Goal: Use online tool/utility: Utilize a website feature to perform a specific function

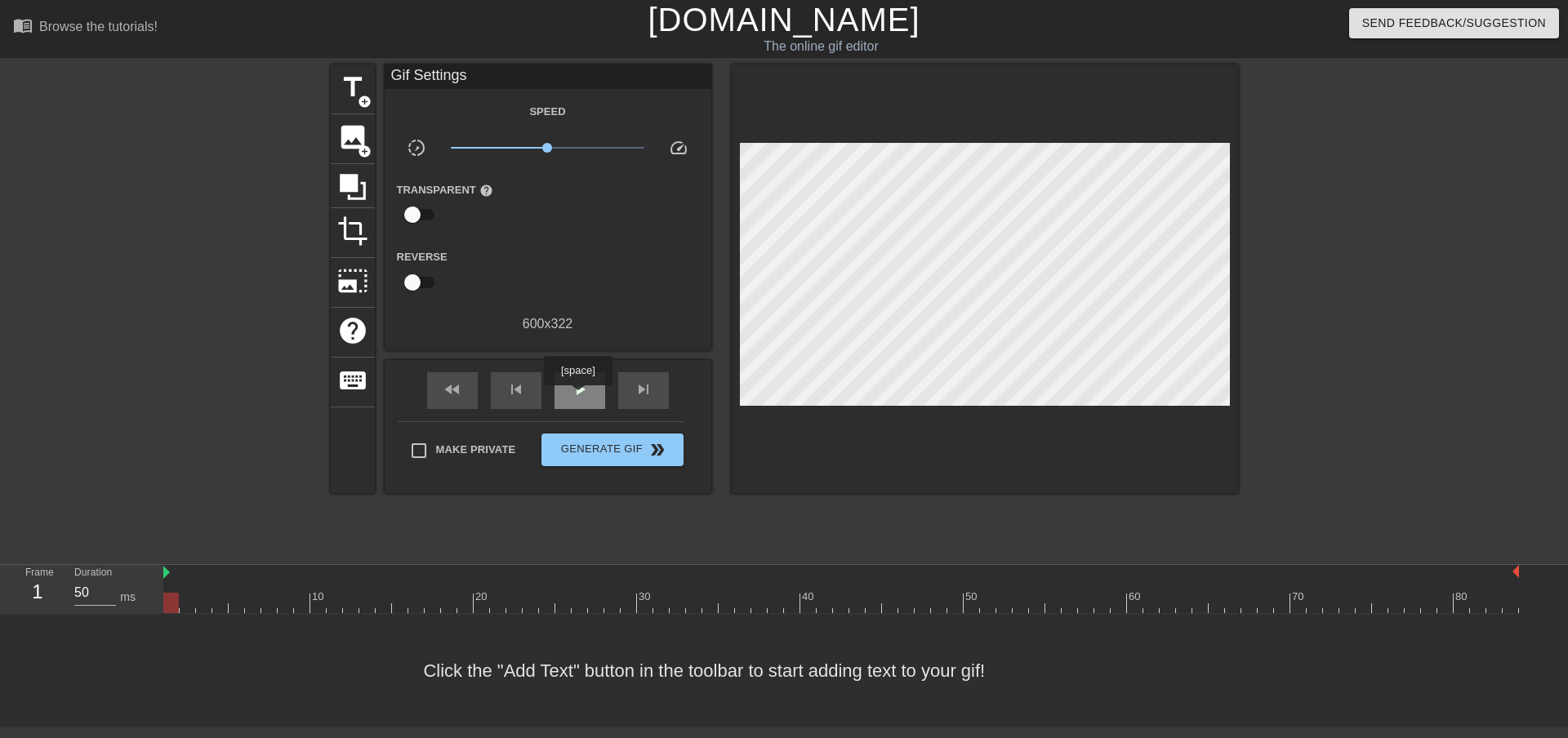
click at [576, 390] on span "play_arrow" at bounding box center [580, 390] width 20 height 20
click at [562, 386] on div "pause" at bounding box center [580, 391] width 51 height 37
drag, startPoint x: 328, startPoint y: 601, endPoint x: 169, endPoint y: 602, distance: 159.0
click at [169, 602] on div at bounding box center [171, 603] width 15 height 21
click at [576, 391] on span "play_arrow" at bounding box center [580, 390] width 20 height 20
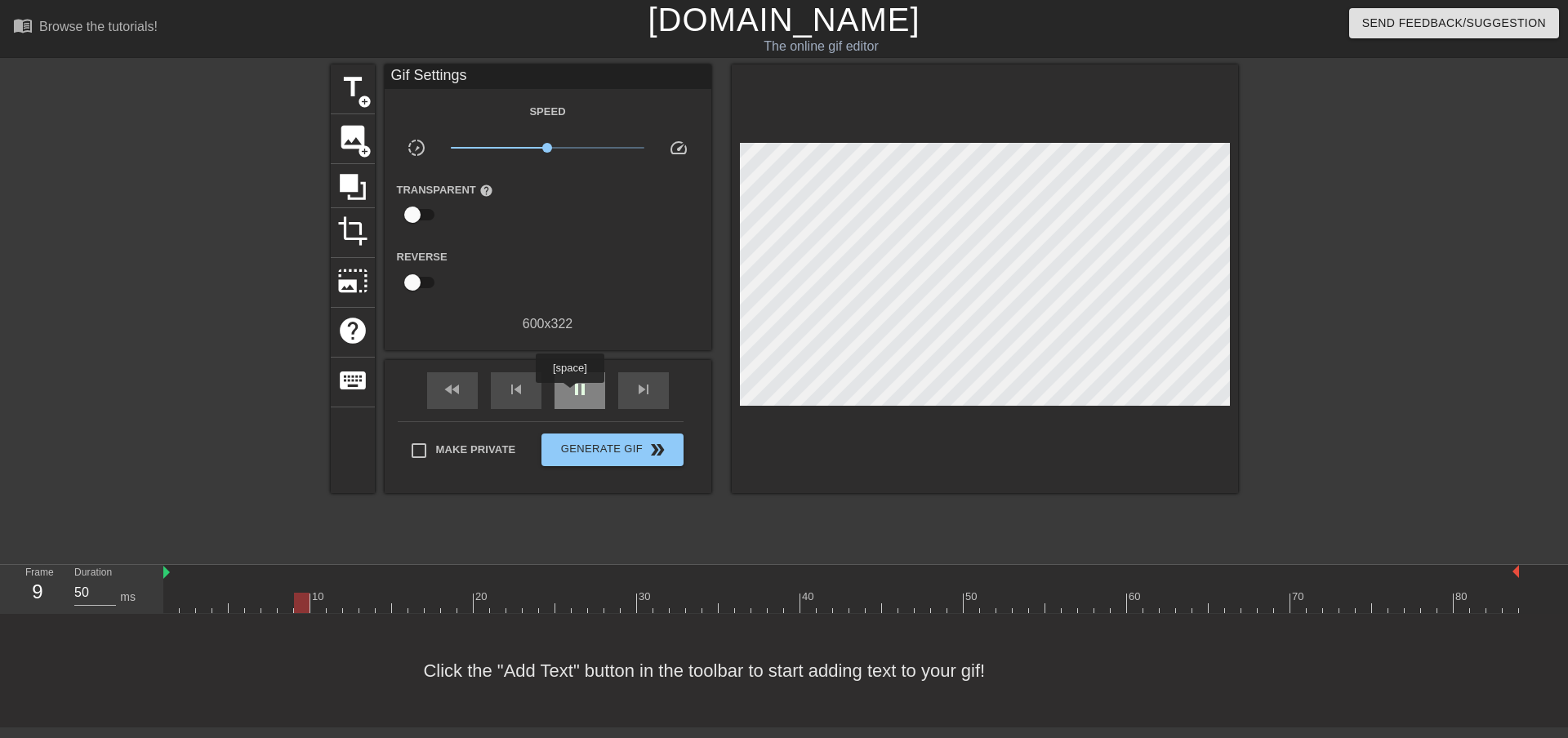
click at [568, 394] on div "pause" at bounding box center [580, 391] width 51 height 37
drag, startPoint x: 346, startPoint y: 599, endPoint x: 174, endPoint y: 589, distance: 172.3
click at [174, 589] on div "10 20 30 40 50 60 70 80" at bounding box center [841, 589] width 1355 height 48
click at [352, 139] on span "image" at bounding box center [353, 137] width 31 height 31
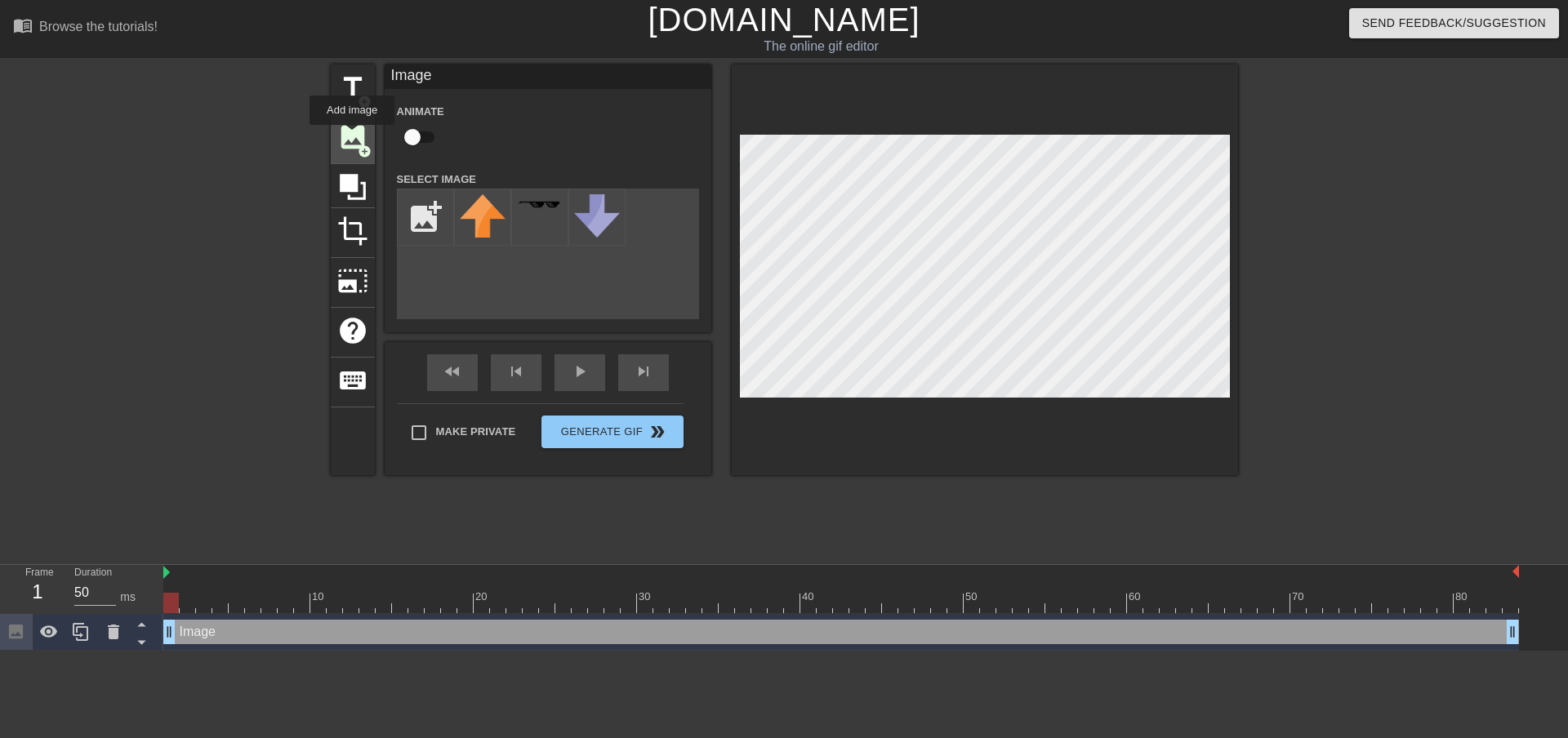
click at [352, 137] on span "image" at bounding box center [353, 137] width 31 height 31
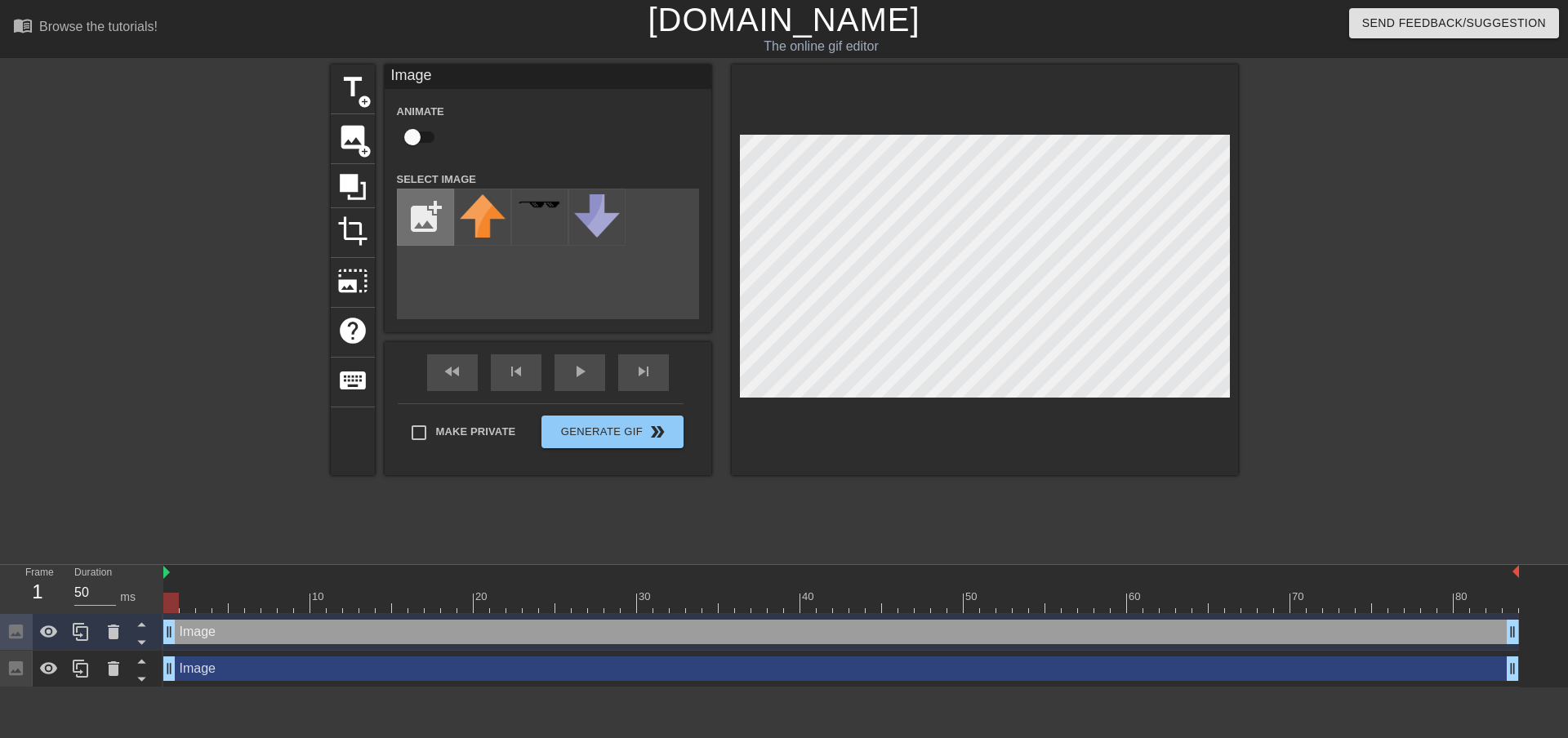
click at [421, 222] on input "file" at bounding box center [425, 216] width 55 height 55
click at [433, 218] on input "file" at bounding box center [425, 216] width 55 height 55
type input "C:\fakepath\320px-Flag_of_Albania_(3-2).svg.png"
click at [376, 663] on div "Image drag_handle drag_handle" at bounding box center [841, 668] width 1355 height 24
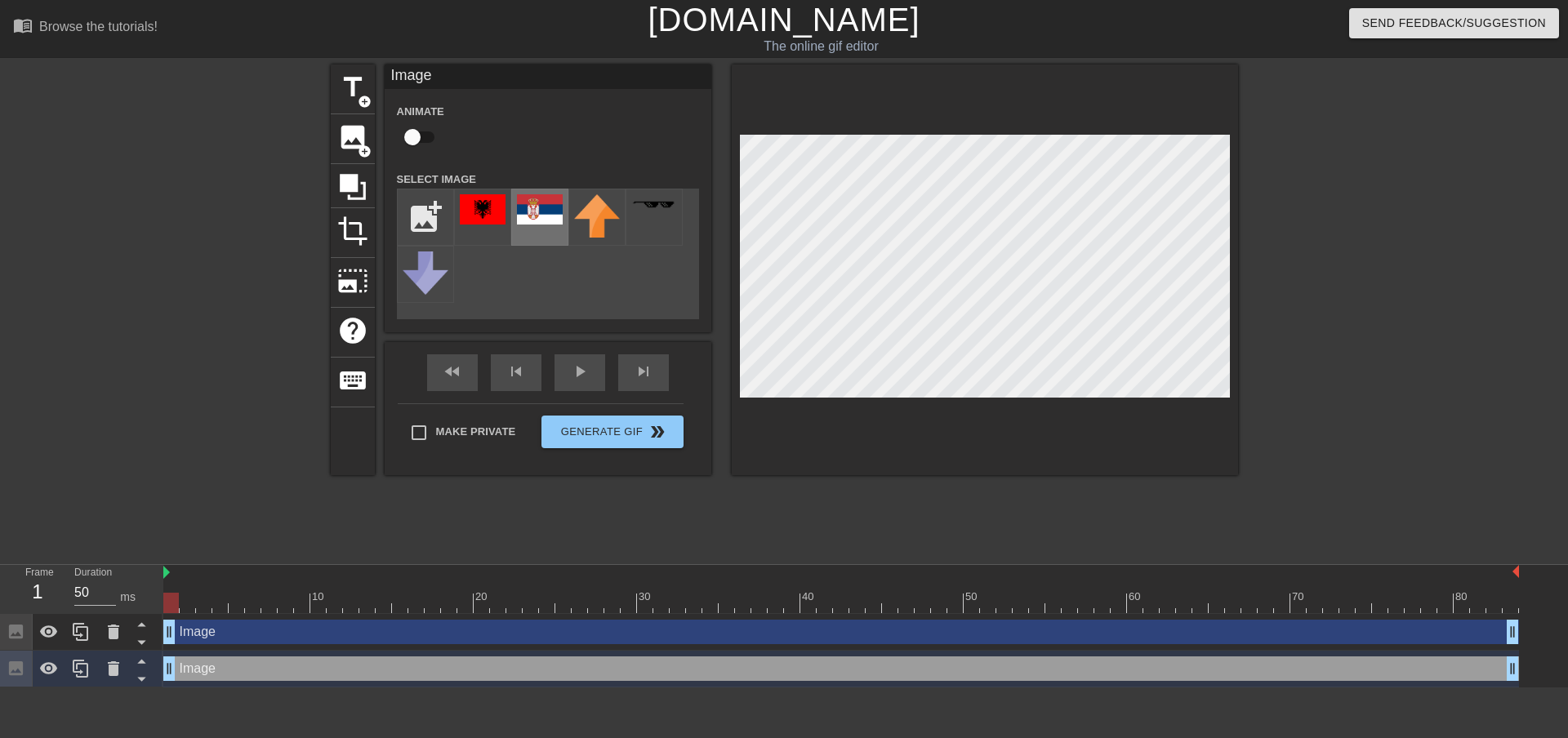
click at [542, 217] on img at bounding box center [540, 209] width 46 height 30
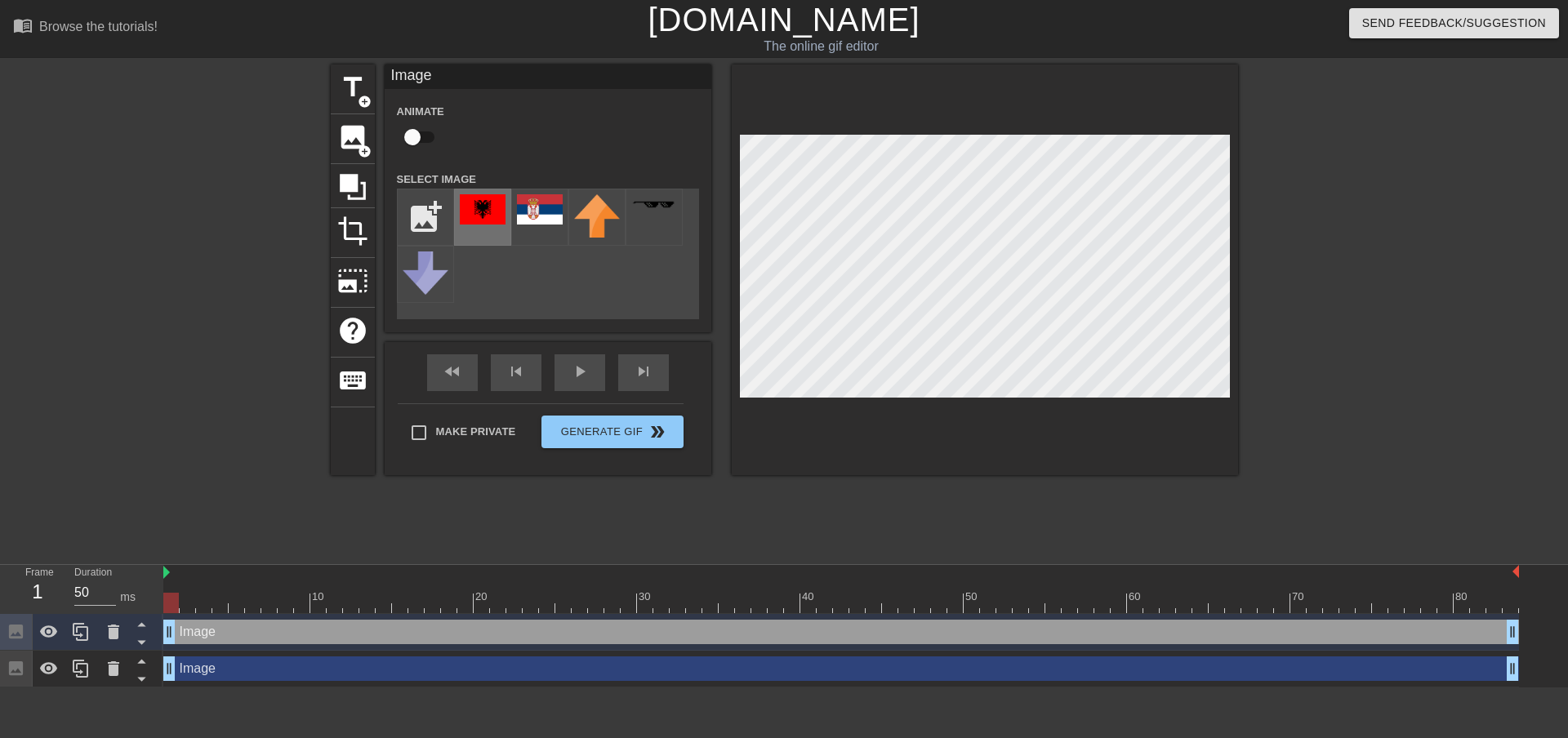
drag, startPoint x: 478, startPoint y: 223, endPoint x: 504, endPoint y: 233, distance: 27.9
click at [478, 223] on img at bounding box center [482, 209] width 46 height 30
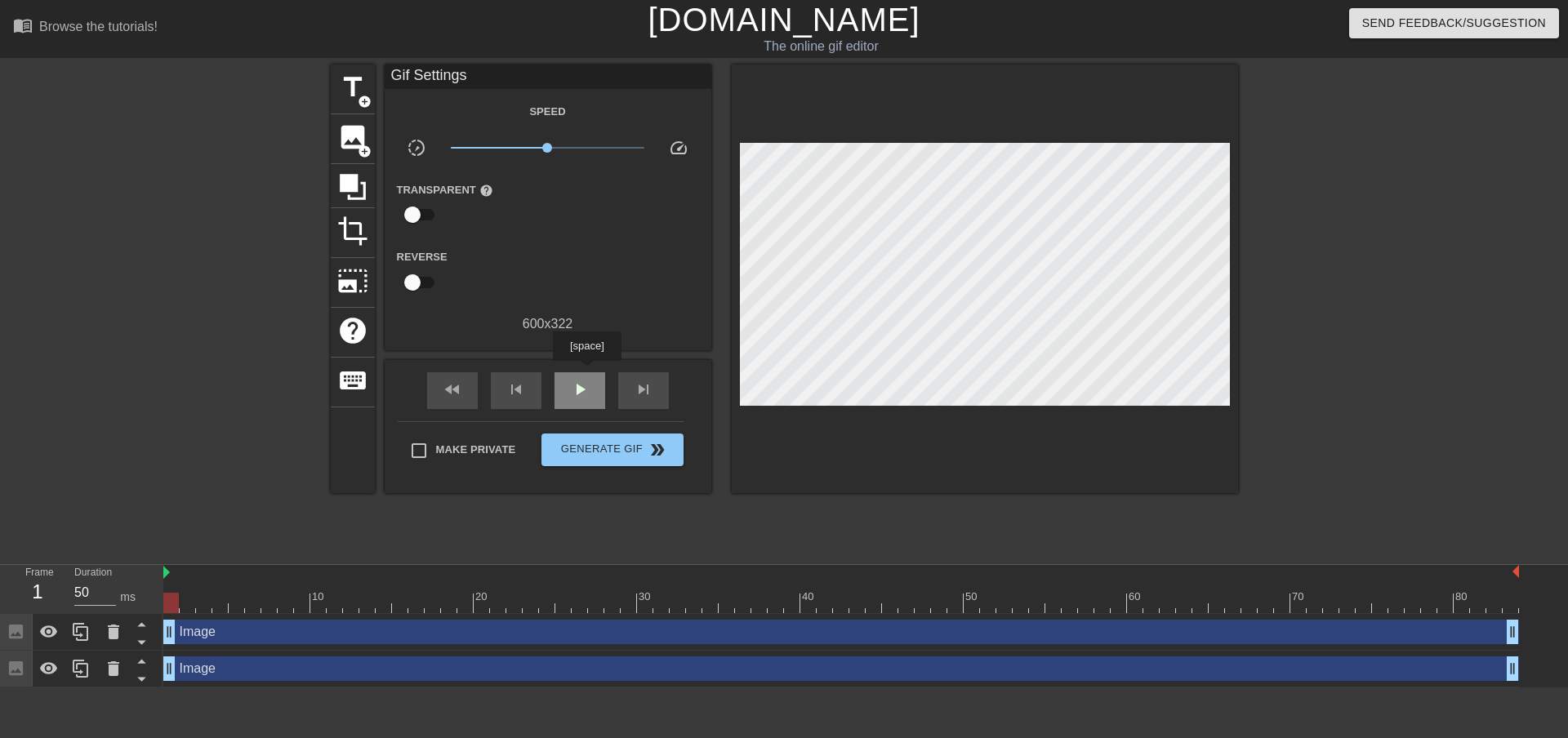
click at [586, 373] on div "play_arrow" at bounding box center [580, 391] width 51 height 37
click at [586, 388] on span "pause" at bounding box center [580, 390] width 20 height 20
drag, startPoint x: 415, startPoint y: 602, endPoint x: 731, endPoint y: 607, distance: 316.0
click at [731, 607] on div at bounding box center [726, 603] width 15 height 21
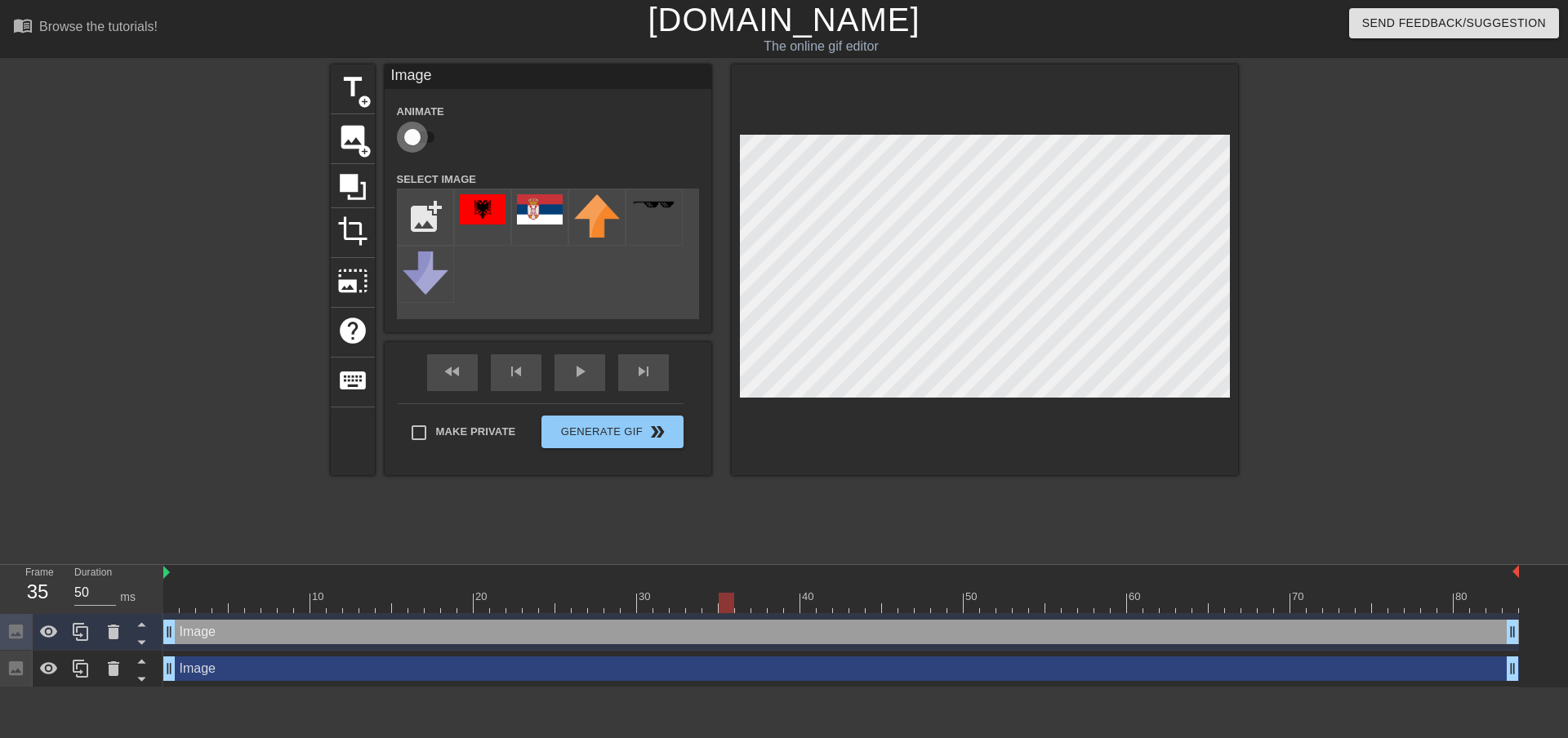
click at [424, 139] on input "checkbox" at bounding box center [412, 137] width 93 height 31
checkbox input "true"
drag, startPoint x: 728, startPoint y: 604, endPoint x: 821, endPoint y: 580, distance: 96.0
click at [820, 586] on div "10 20 30 40 50 60 70 80" at bounding box center [841, 589] width 1355 height 48
drag, startPoint x: 826, startPoint y: 597, endPoint x: 911, endPoint y: 575, distance: 87.8
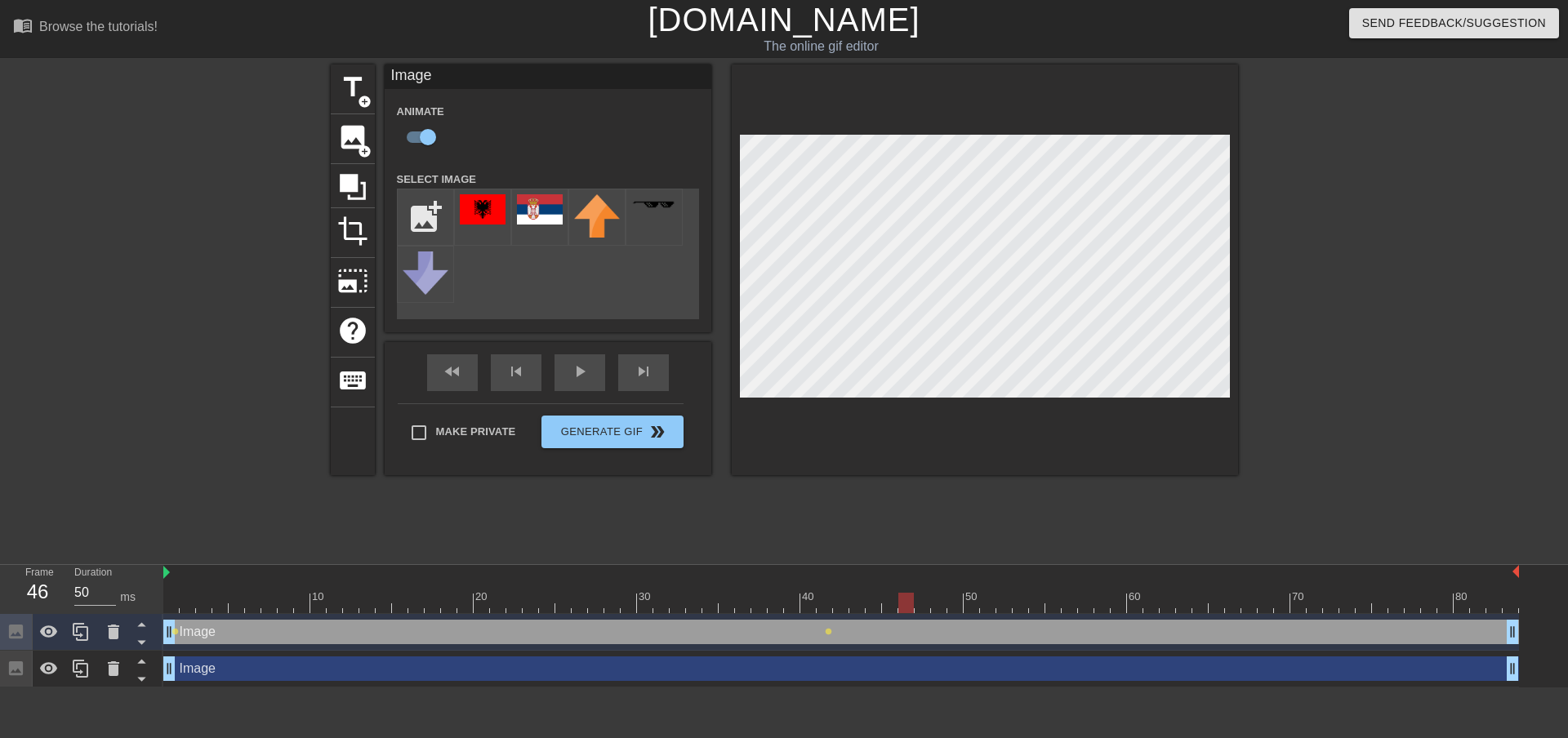
click at [911, 575] on div "10 20 30 40 50 60 70 80" at bounding box center [841, 589] width 1355 height 48
drag, startPoint x: 909, startPoint y: 602, endPoint x: 1276, endPoint y: 616, distance: 367.3
click at [1276, 616] on div "10 20 30 40 50 60 70 80 Image drag_handle drag_handle lens lens lens Image drag…" at bounding box center [865, 626] width 1404 height 122
drag, startPoint x: 1285, startPoint y: 606, endPoint x: 826, endPoint y: 531, distance: 465.1
click at [826, 531] on div "menu_book Browse the tutorials! Gifntext.com The online gif editor Send Feedbac…" at bounding box center [784, 344] width 1568 height 687
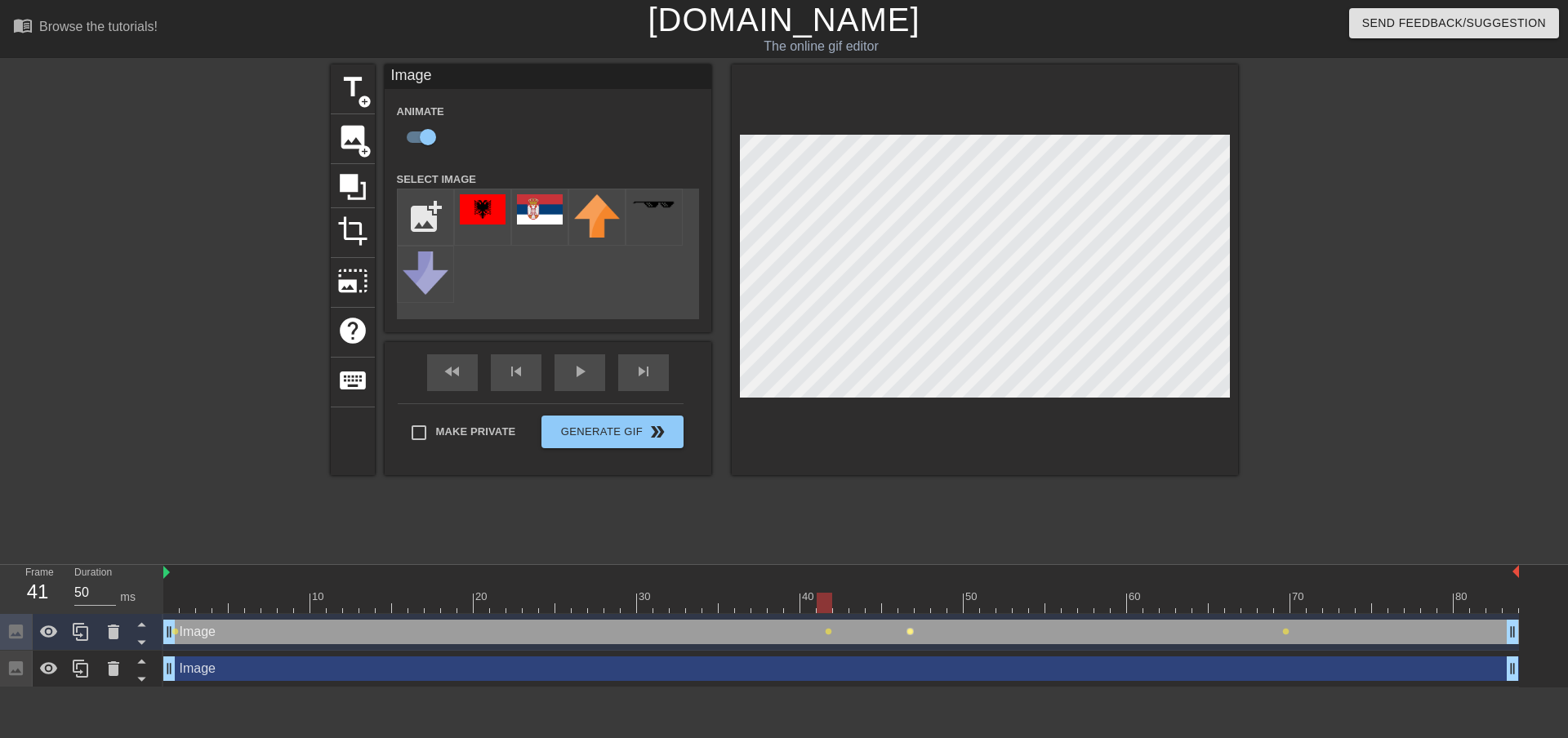
click at [911, 632] on span "lens" at bounding box center [910, 631] width 7 height 7
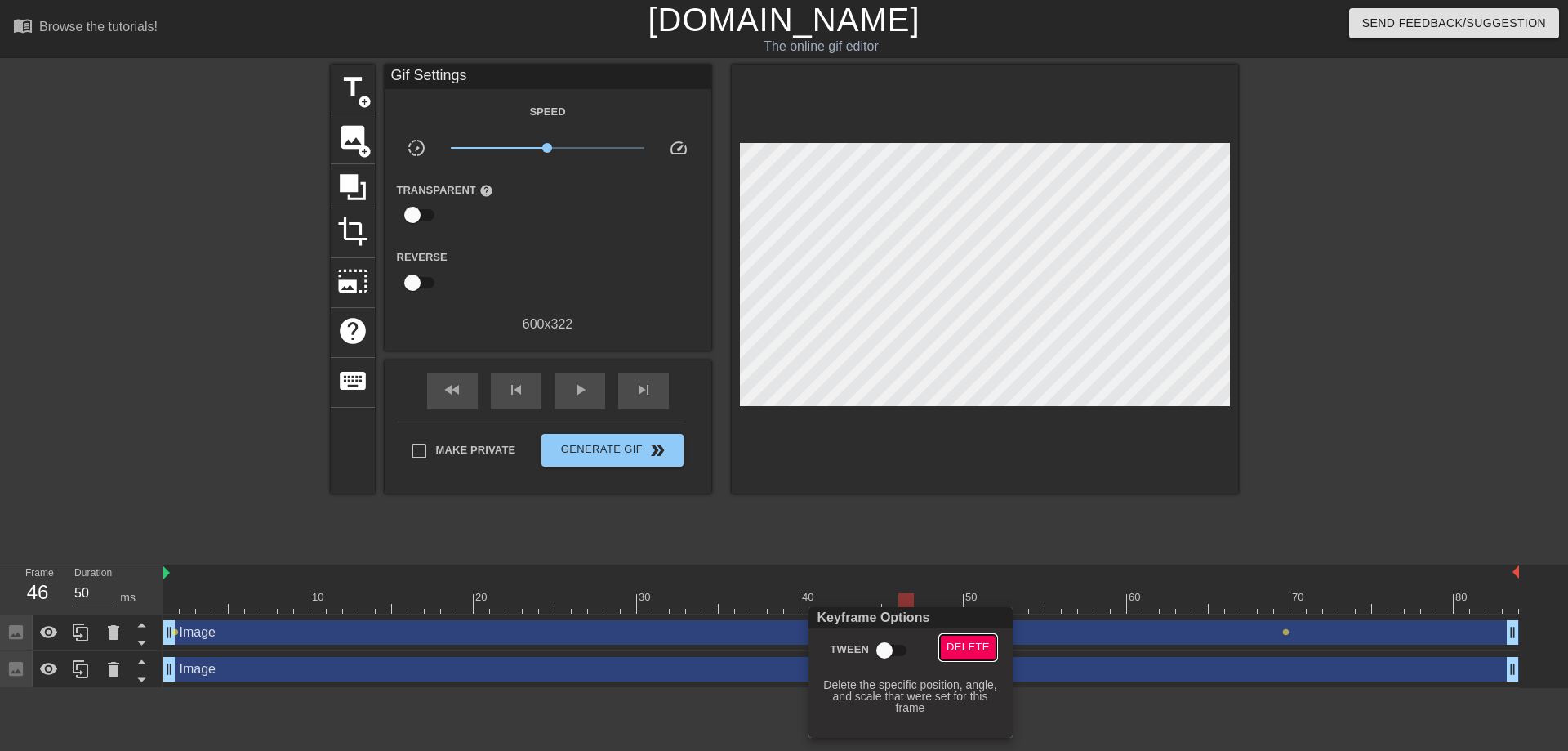
click at [966, 658] on button "Delete" at bounding box center [968, 648] width 56 height 25
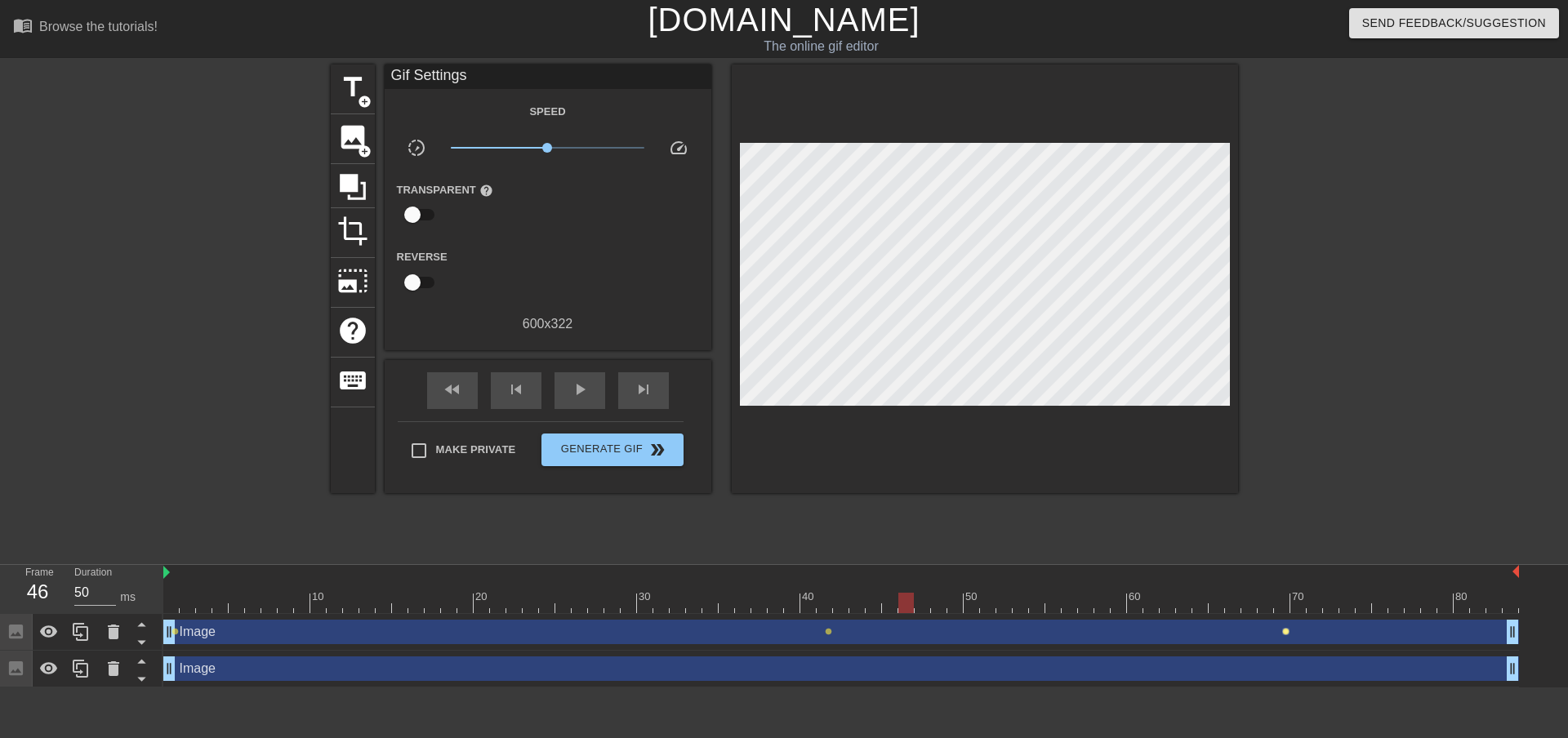
click at [1286, 633] on span "lens" at bounding box center [1286, 631] width 7 height 7
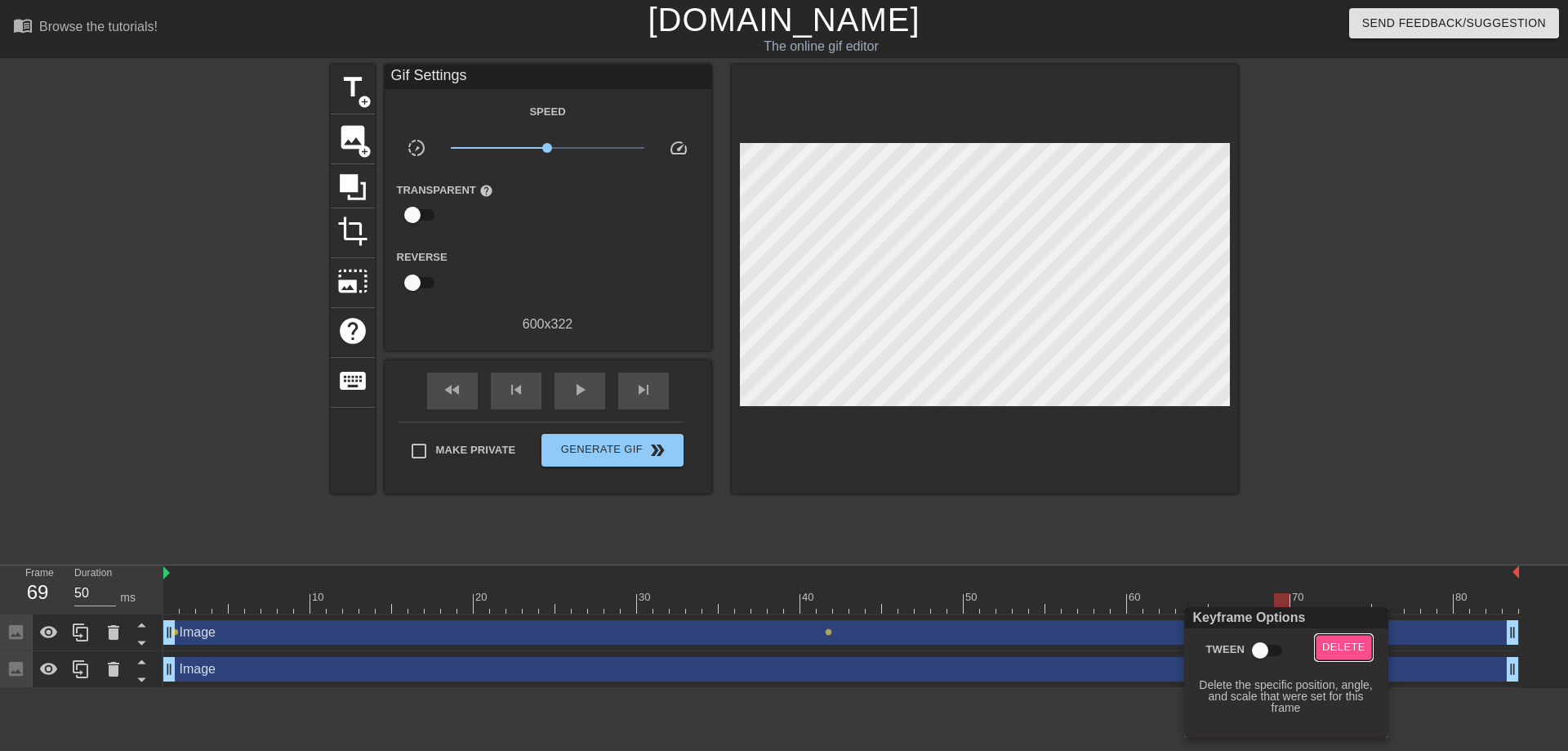
click at [1327, 648] on span "Delete" at bounding box center [1344, 647] width 43 height 19
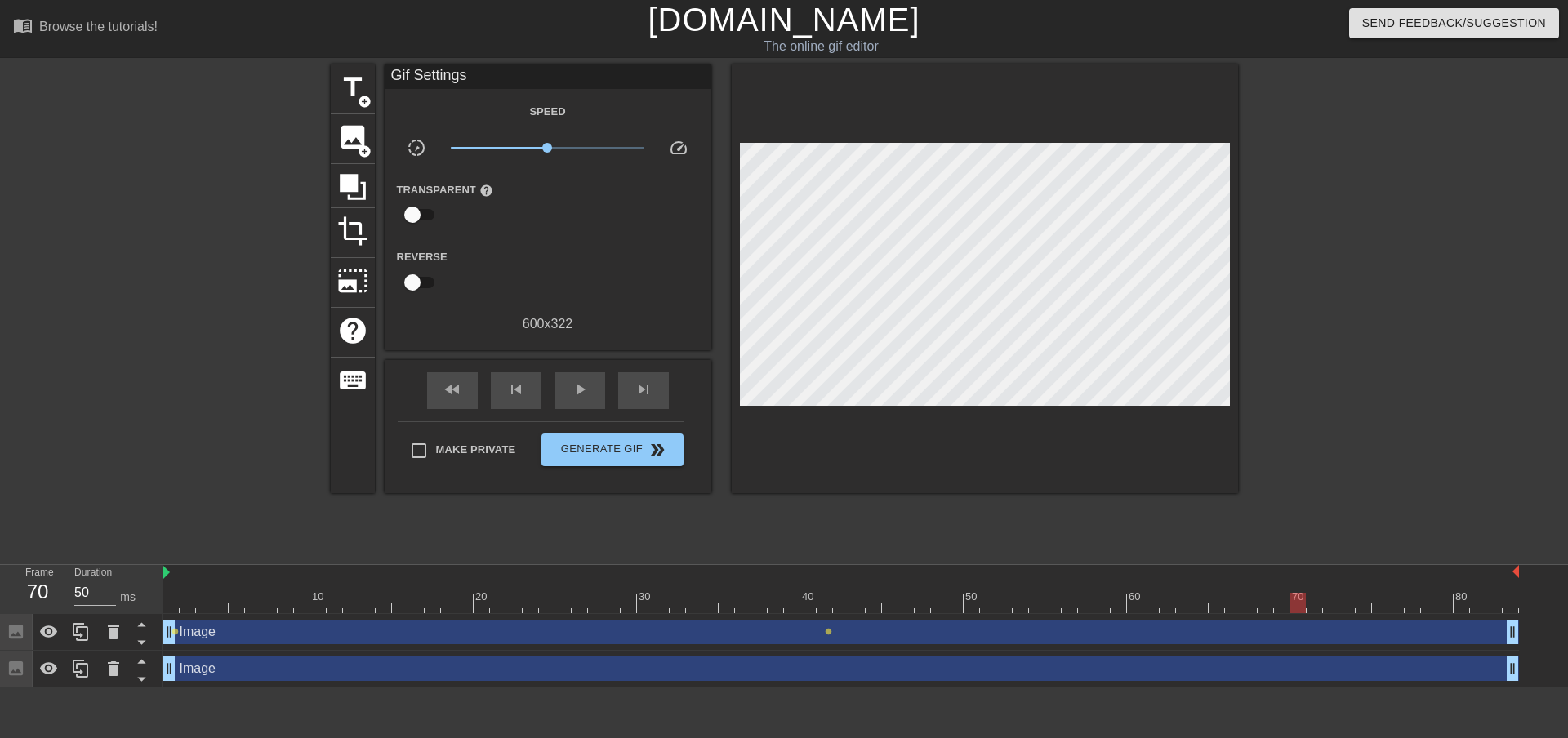
drag, startPoint x: 1279, startPoint y: 599, endPoint x: 1291, endPoint y: 543, distance: 57.3
click at [1291, 543] on div "menu_book Browse the tutorials! Gifntext.com The online gif editor Send Feedbac…" at bounding box center [784, 344] width 1568 height 687
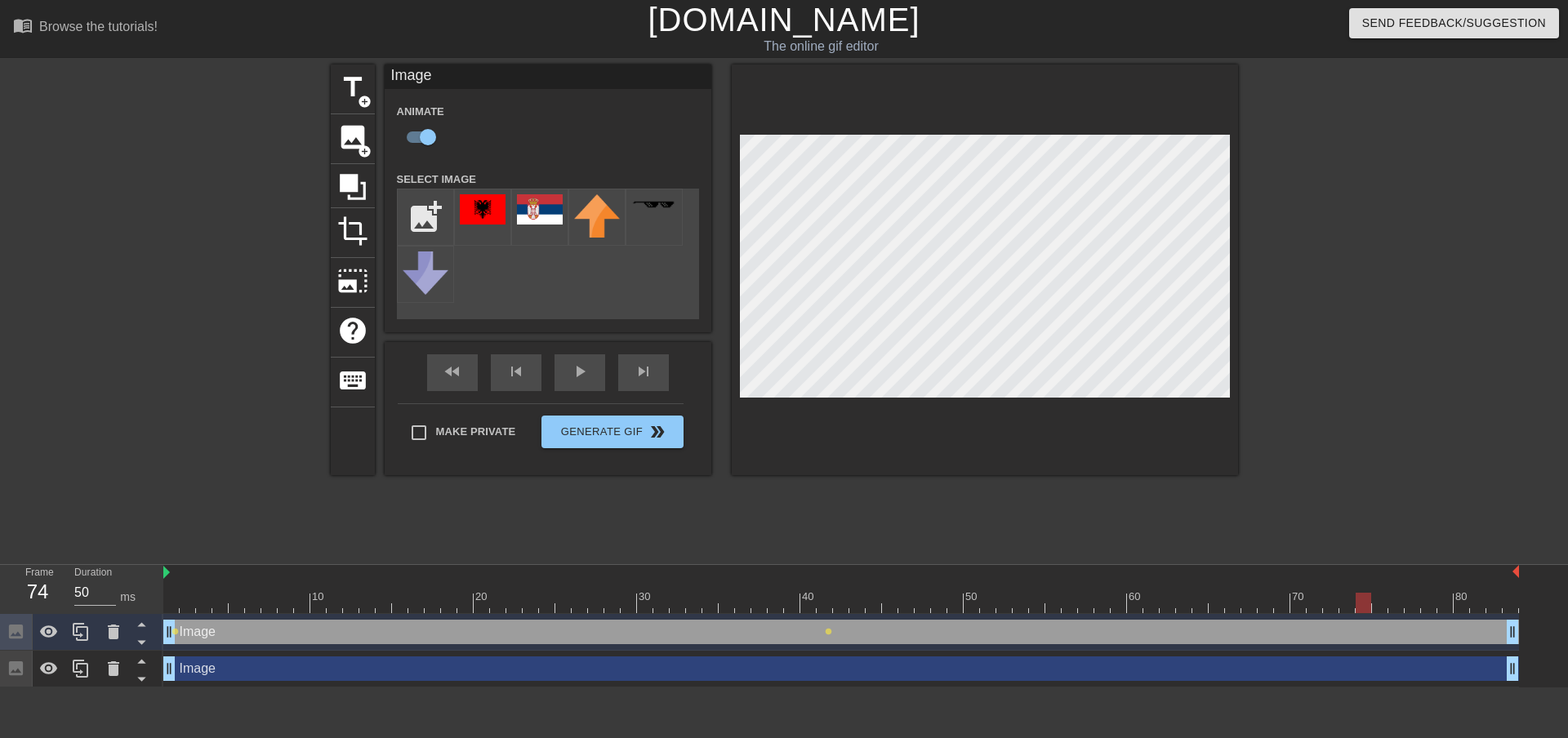
drag, startPoint x: 1302, startPoint y: 599, endPoint x: 1357, endPoint y: 582, distance: 57.6
click at [1357, 582] on div "10 20 30 40 50 60 70 80" at bounding box center [841, 589] width 1355 height 48
drag, startPoint x: 1365, startPoint y: 601, endPoint x: 1282, endPoint y: 520, distance: 116.0
click at [1282, 520] on div "menu_book Browse the tutorials! Gifntext.com The online gif editor Send Feedbac…" at bounding box center [784, 344] width 1568 height 687
drag, startPoint x: 1286, startPoint y: 598, endPoint x: 1567, endPoint y: 601, distance: 281.0
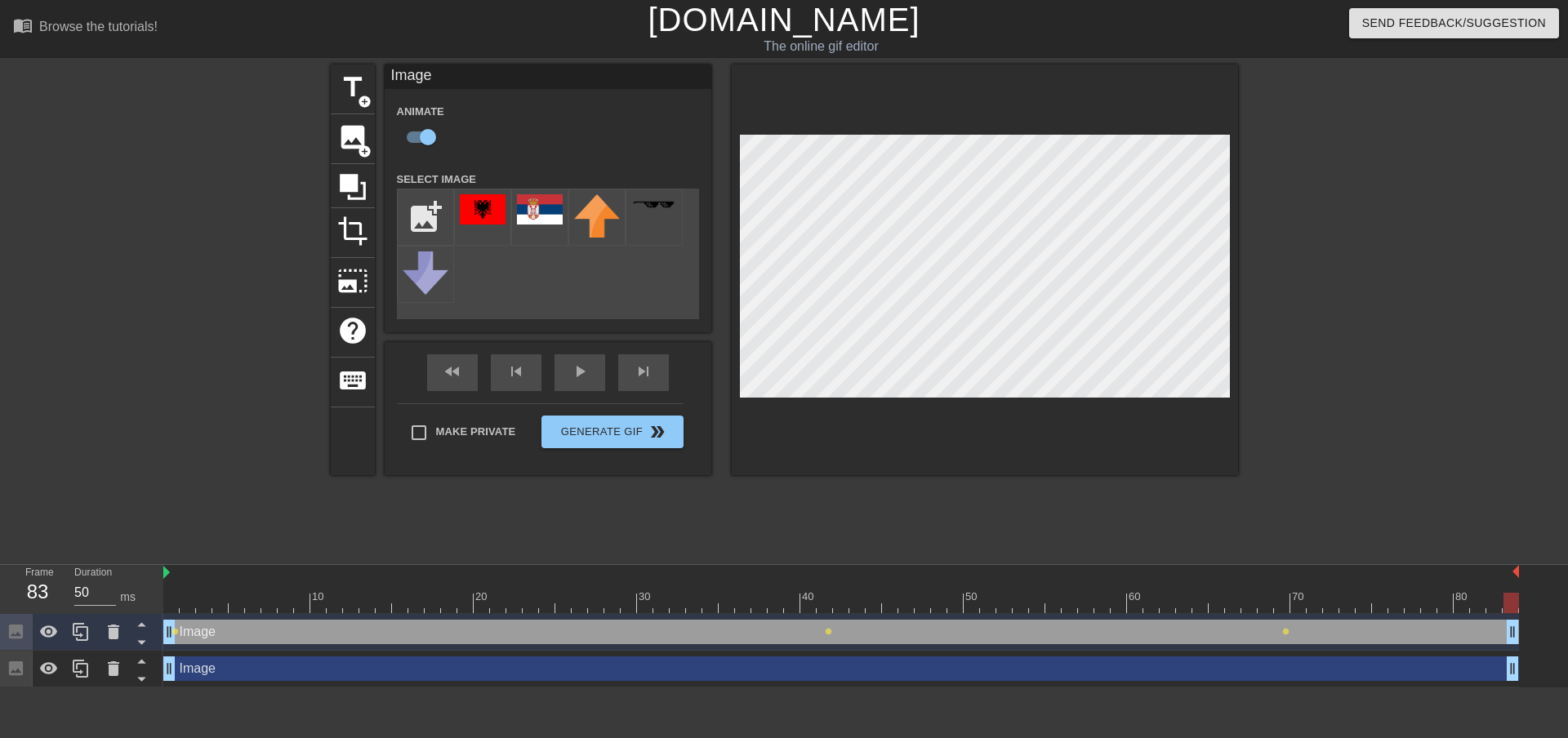
click at [1554, 601] on div "10 20 30 40 50 60 70 80 Image drag_handle drag_handle lens lens lens Image drag…" at bounding box center [865, 626] width 1404 height 122
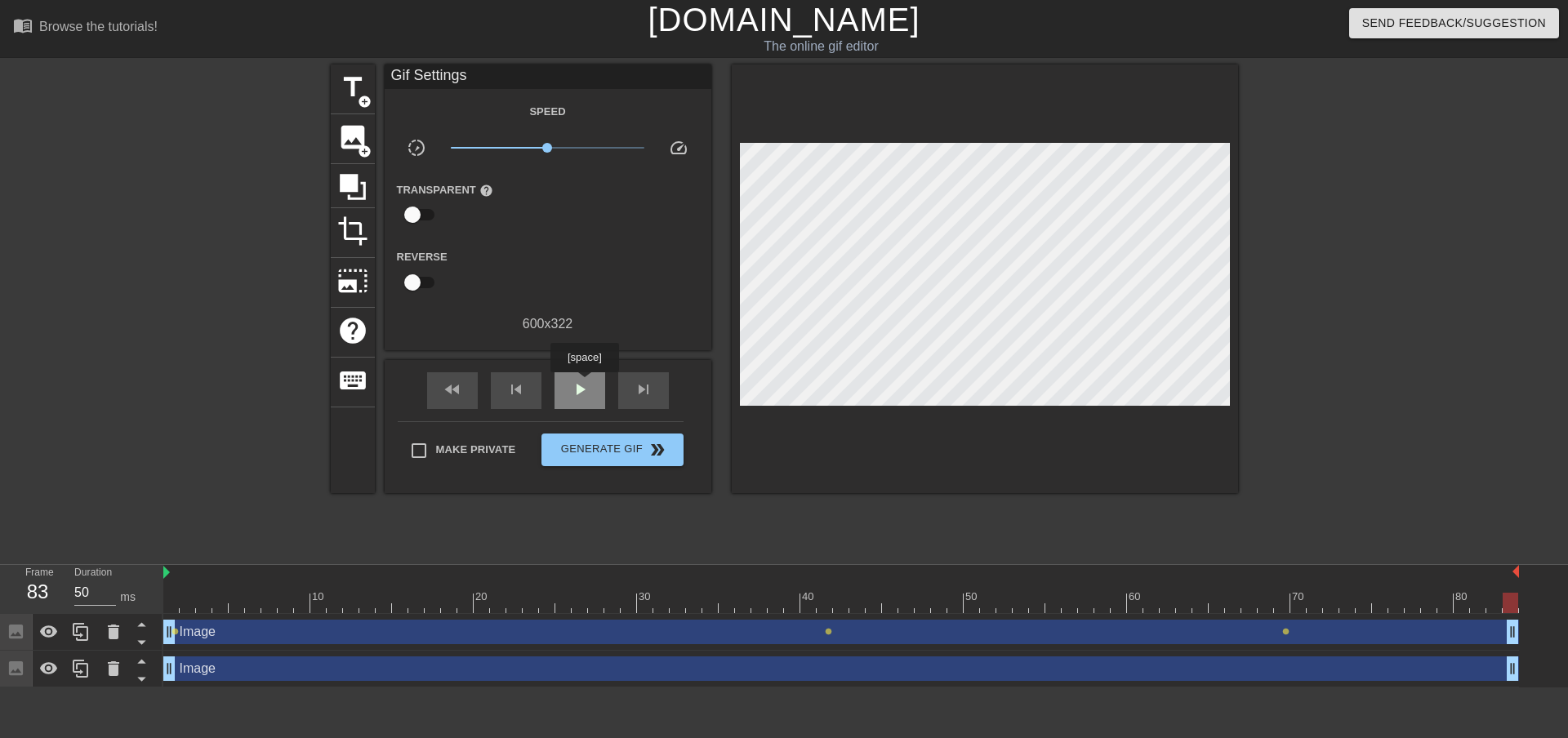
click at [583, 391] on span "play_arrow" at bounding box center [580, 390] width 20 height 20
click at [757, 25] on link "[DOMAIN_NAME]" at bounding box center [783, 20] width 272 height 36
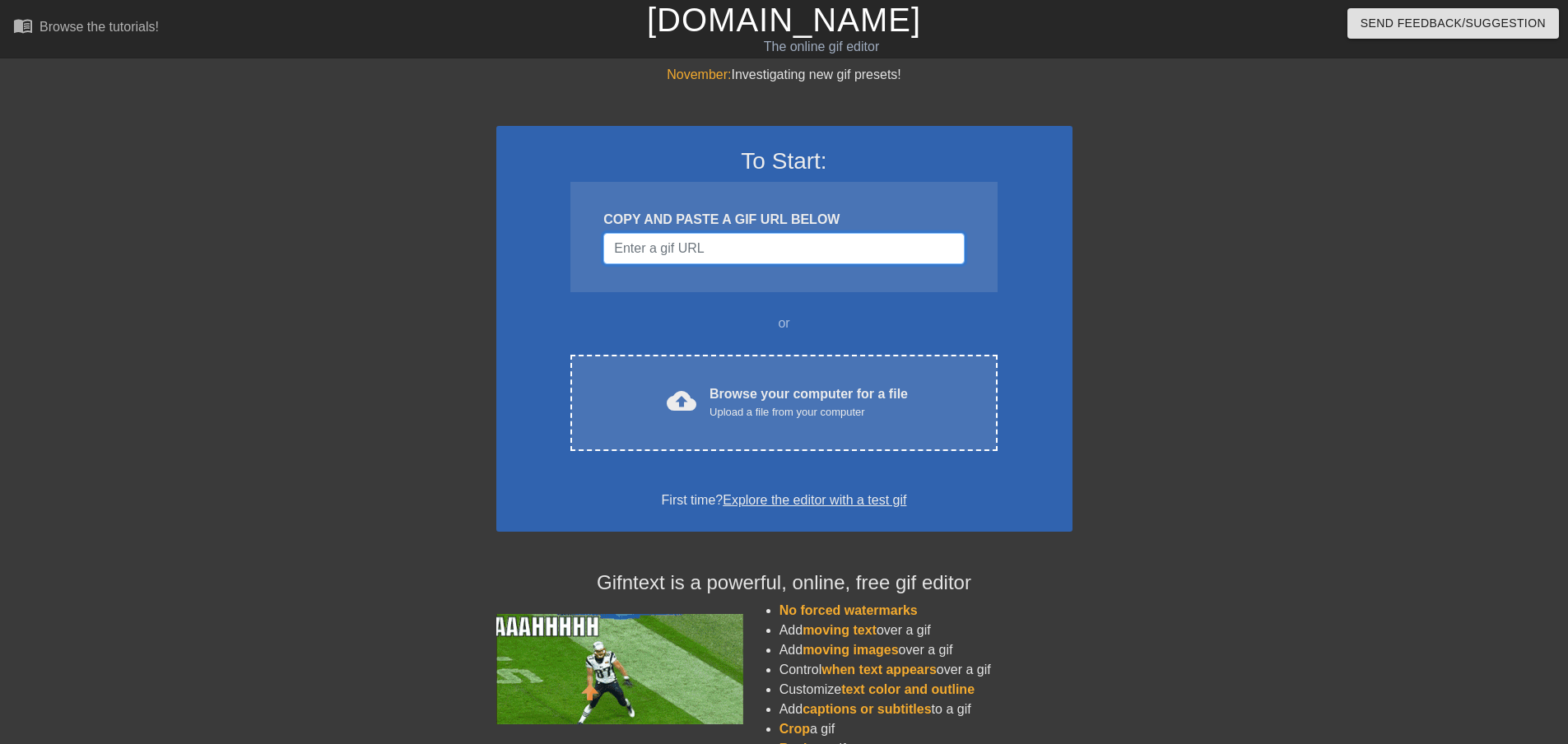
paste input "[URL][DOMAIN_NAME][DOMAIN_NAME][PERSON_NAME]"
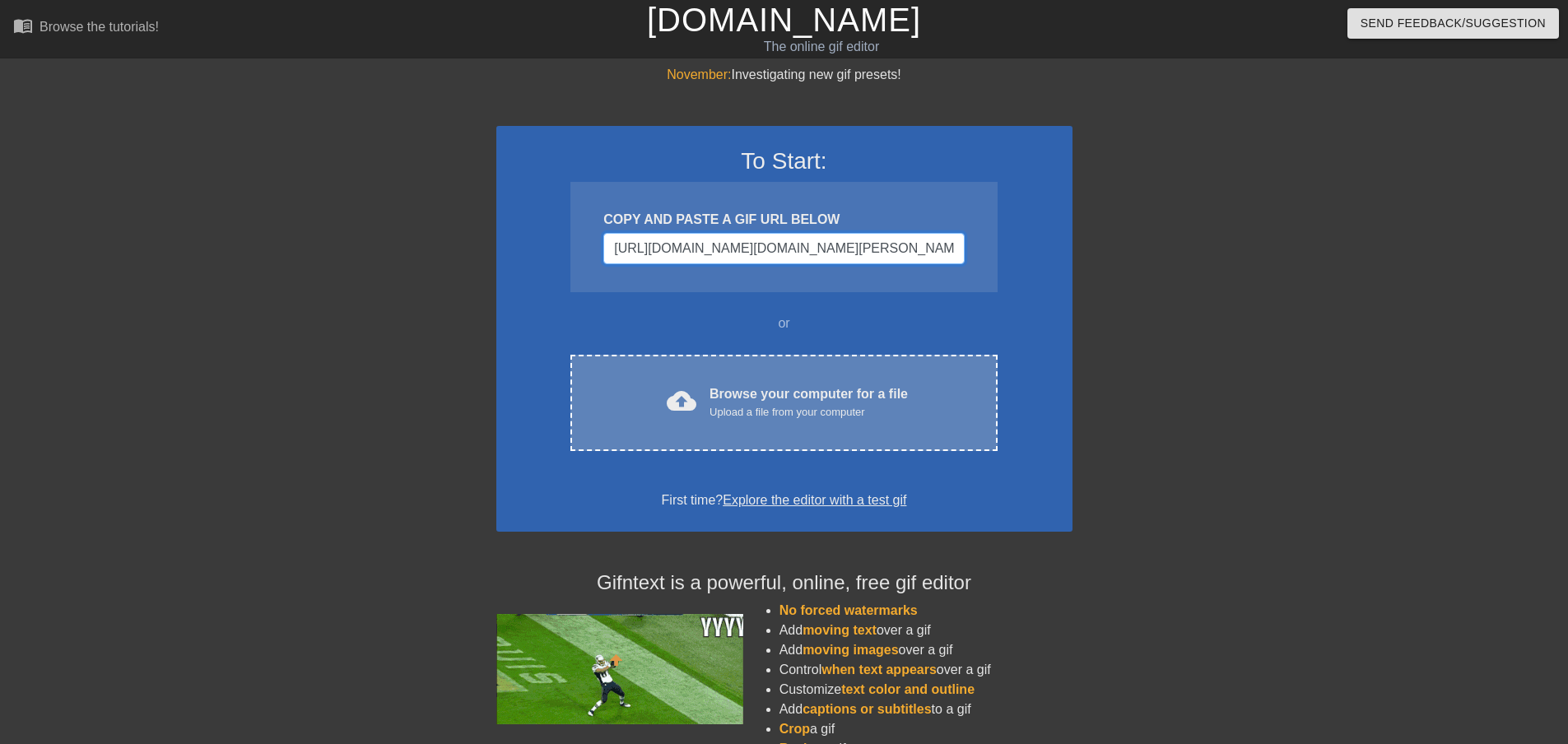
scroll to position [0, 743]
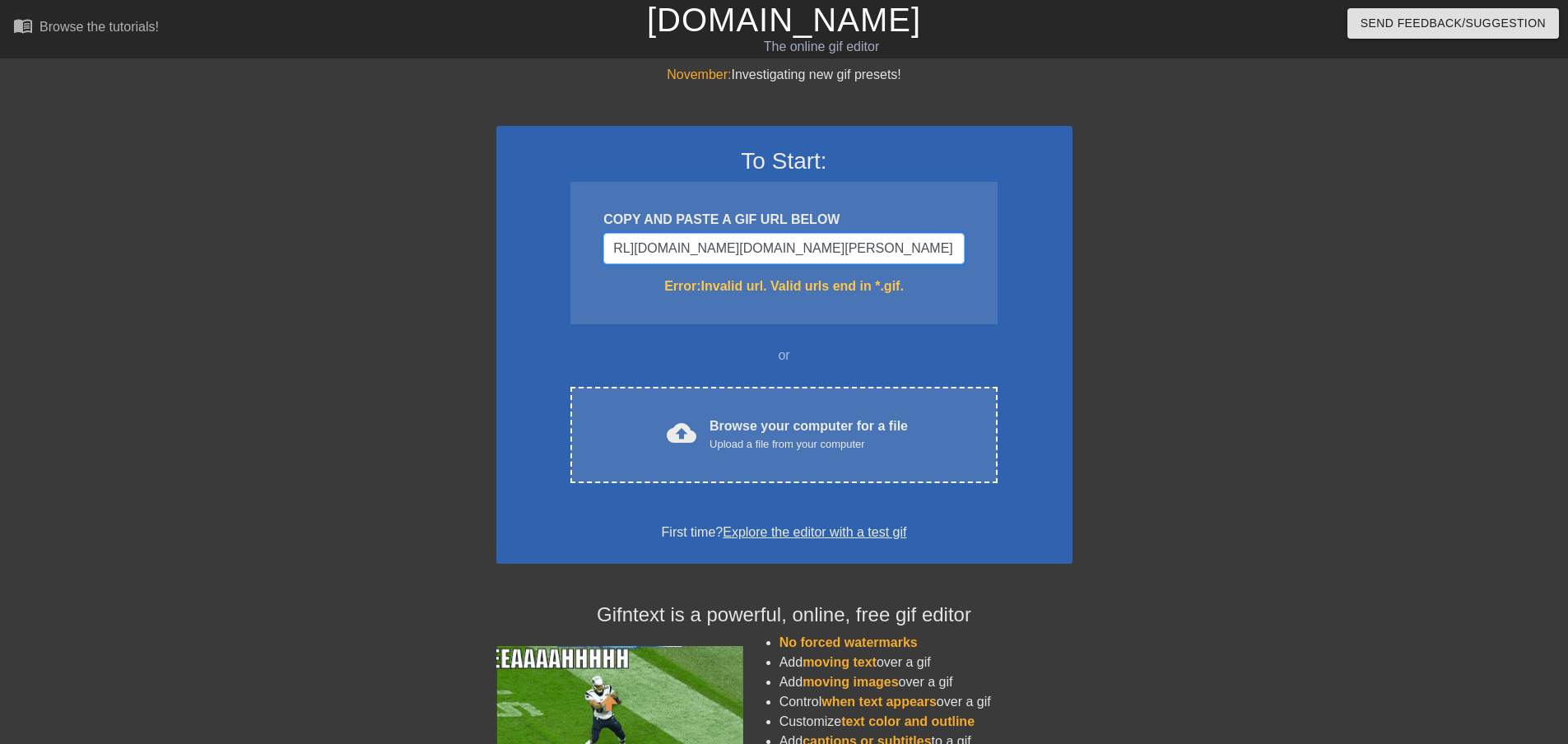
type input "[URL][DOMAIN_NAME][DOMAIN_NAME][PERSON_NAME]"
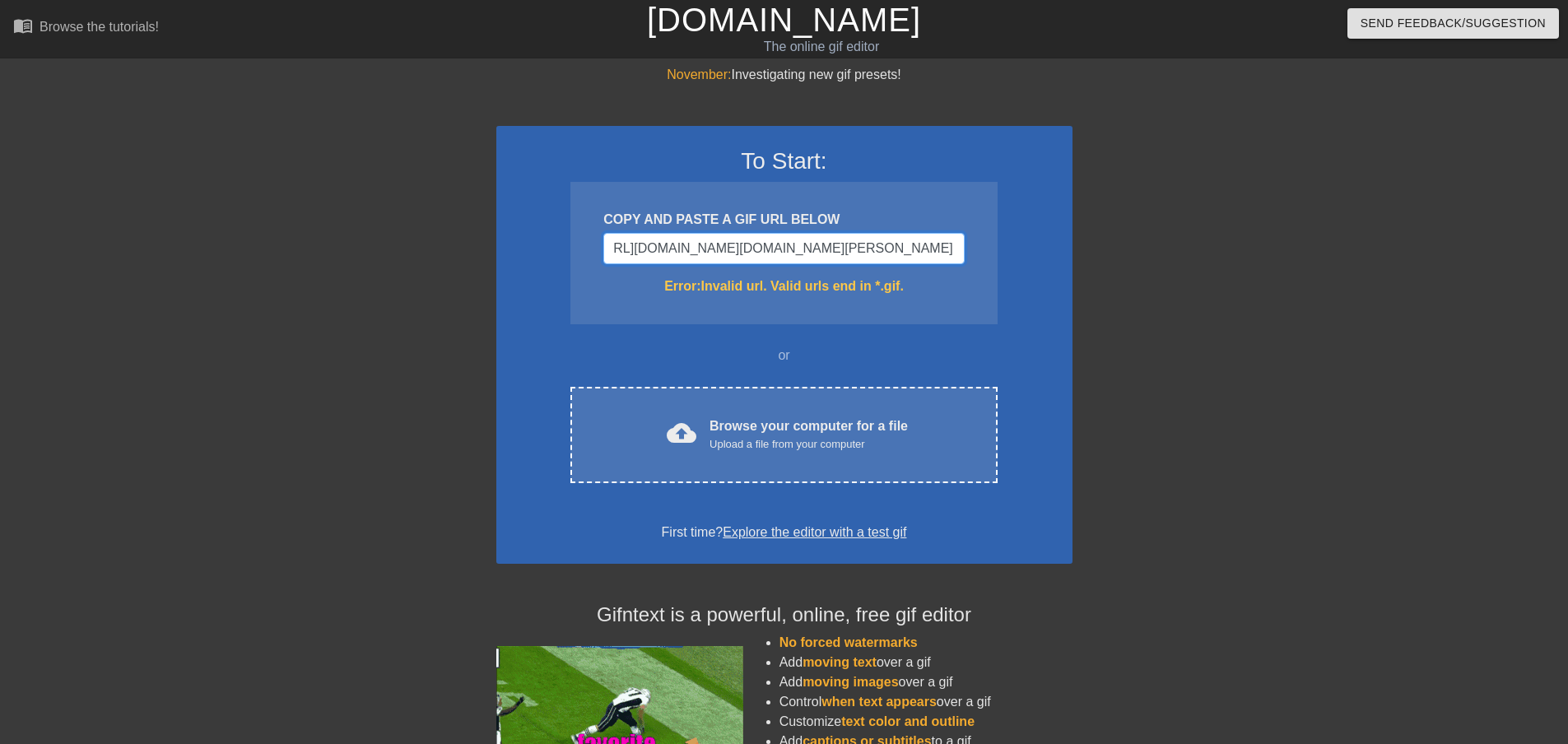
scroll to position [0, 0]
